Goal: Task Accomplishment & Management: Use online tool/utility

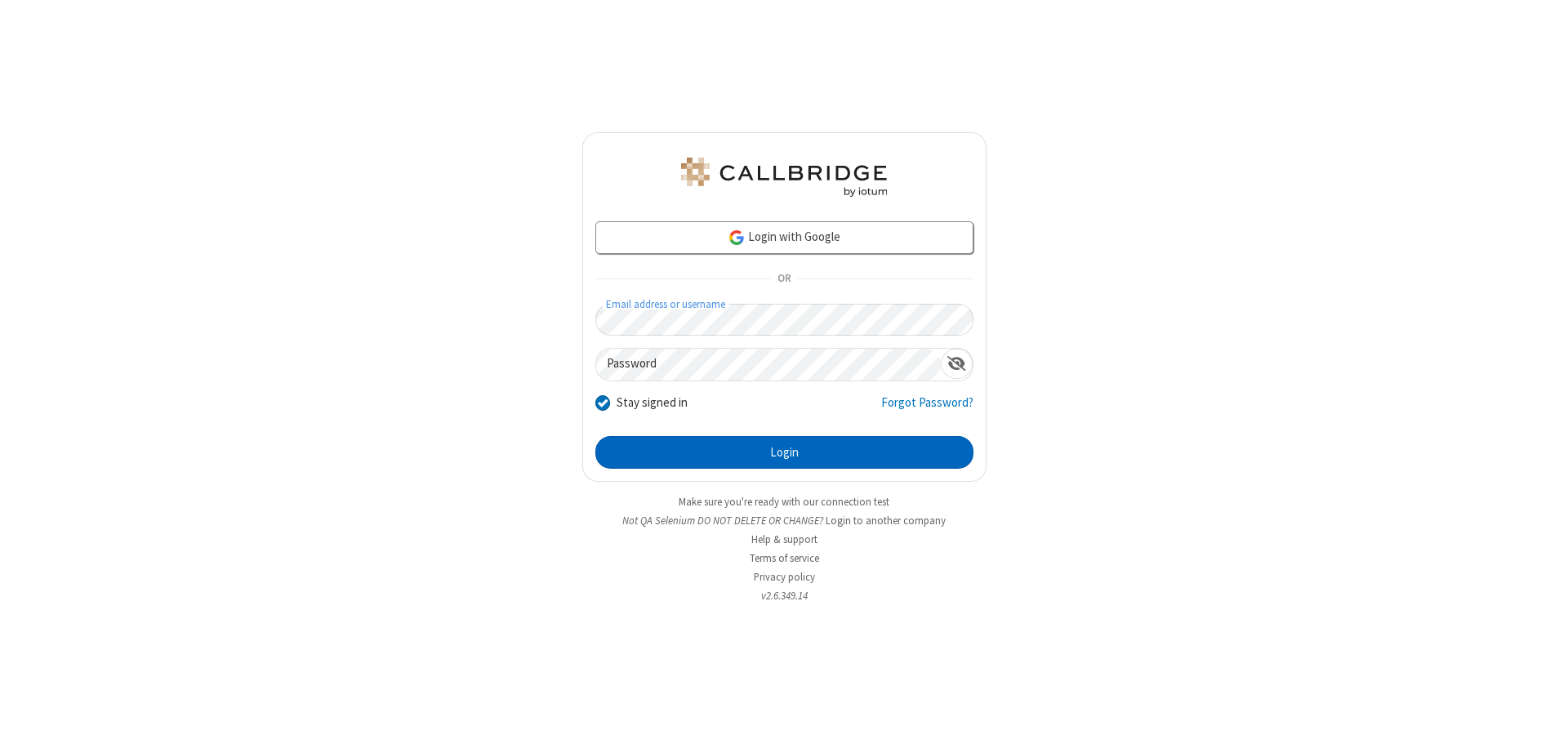
click at [784, 452] on button "Login" at bounding box center [784, 452] width 378 height 32
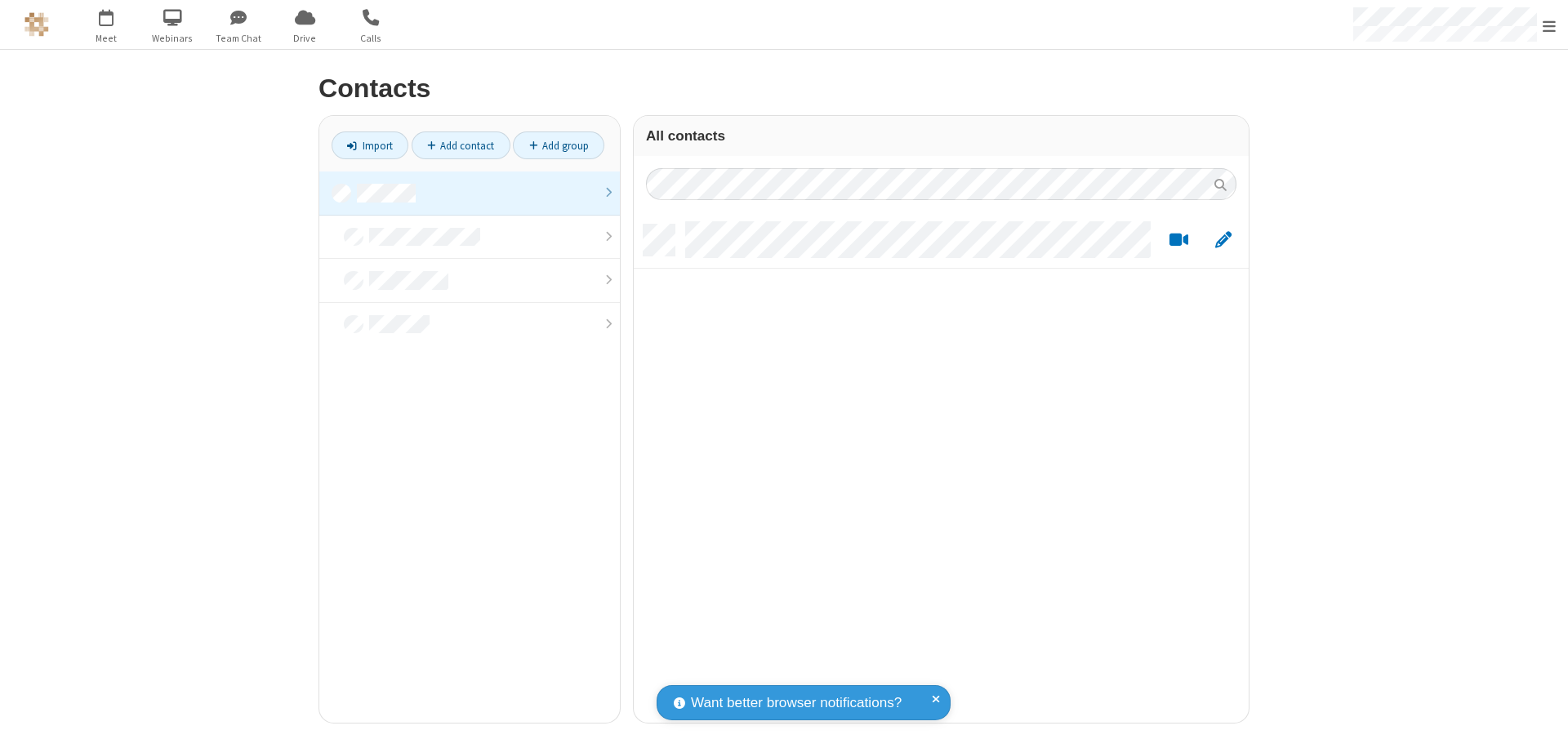
click at [470, 193] on link at bounding box center [470, 193] width 300 height 44
click at [370, 145] on link "Import" at bounding box center [370, 144] width 77 height 28
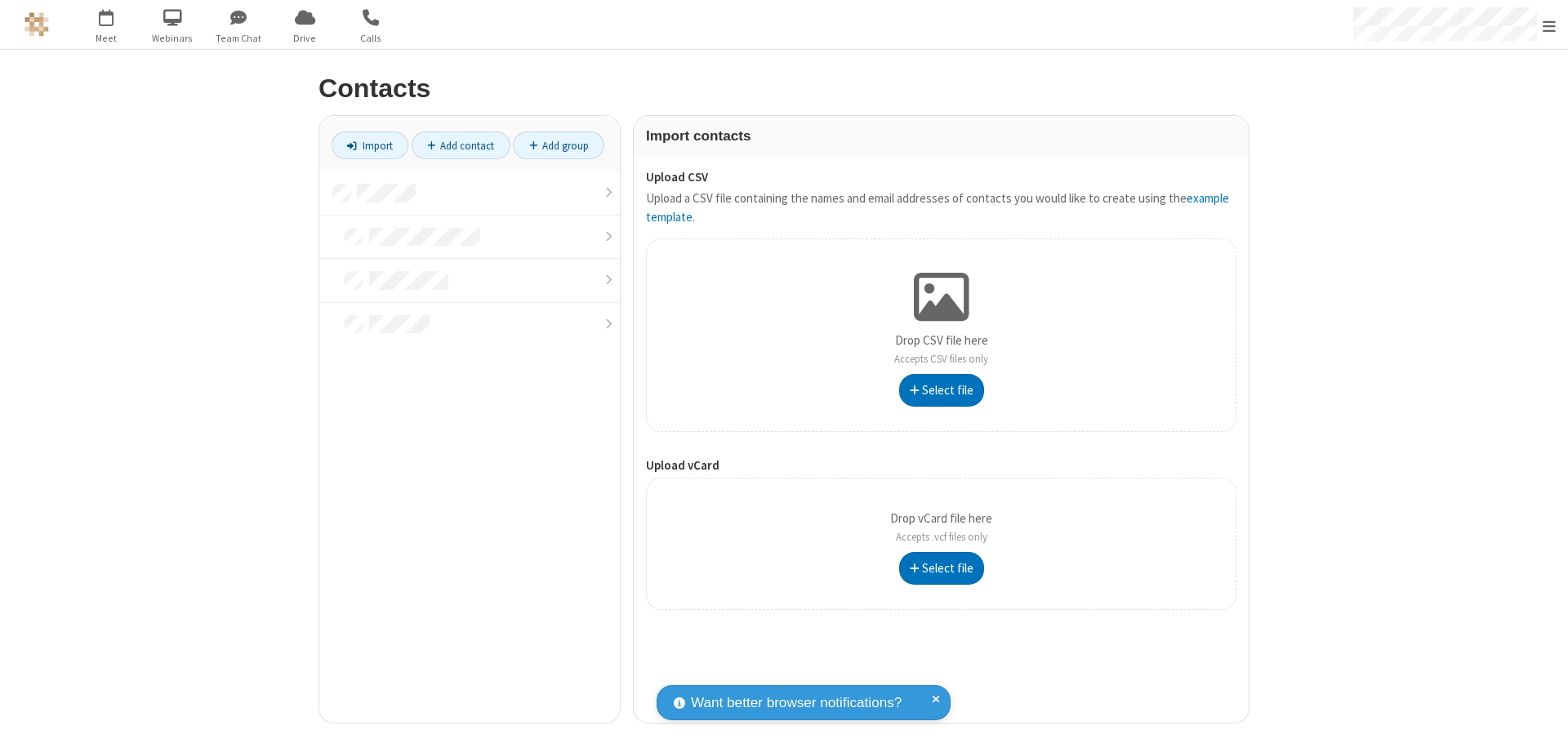
type input "C:\fakepath\excel_file.xlsx"
